Goal: Information Seeking & Learning: Learn about a topic

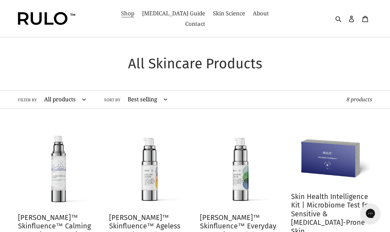
click at [323, 91] on div "Filter by All products Anti-Aging atopic dermatitis cream ceramide barrier repa…" at bounding box center [182, 100] width 329 height 18
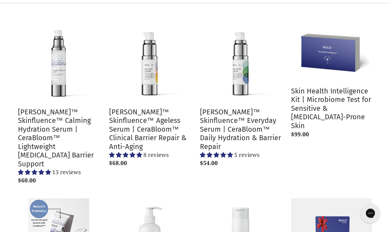
scroll to position [106, 0]
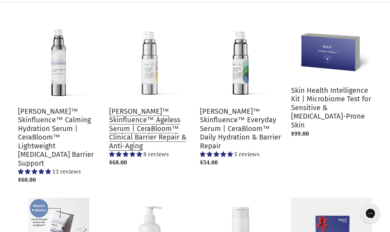
click at [161, 113] on link "[PERSON_NAME]™ Skinfluence™ Ageless Serum | CeraBloom™ Clinical Barrier Repair …" at bounding box center [149, 95] width 81 height 149
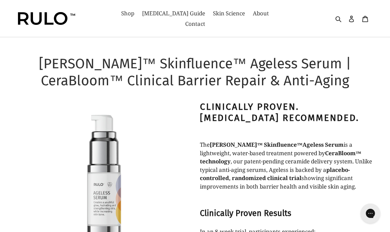
select select "most-helpful"
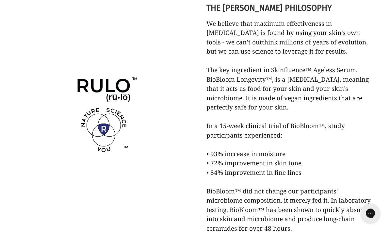
scroll to position [1089, 0]
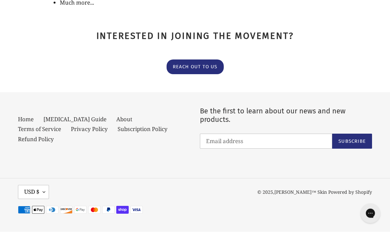
scroll to position [209, 0]
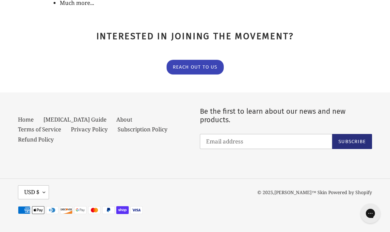
click at [200, 60] on link "Reach Out To Us" at bounding box center [195, 67] width 57 height 15
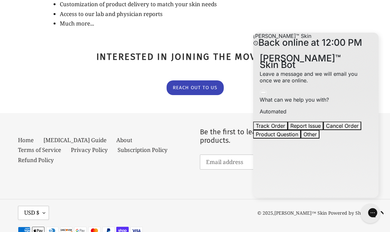
scroll to position [213, 0]
